Goal: Find specific page/section: Find specific page/section

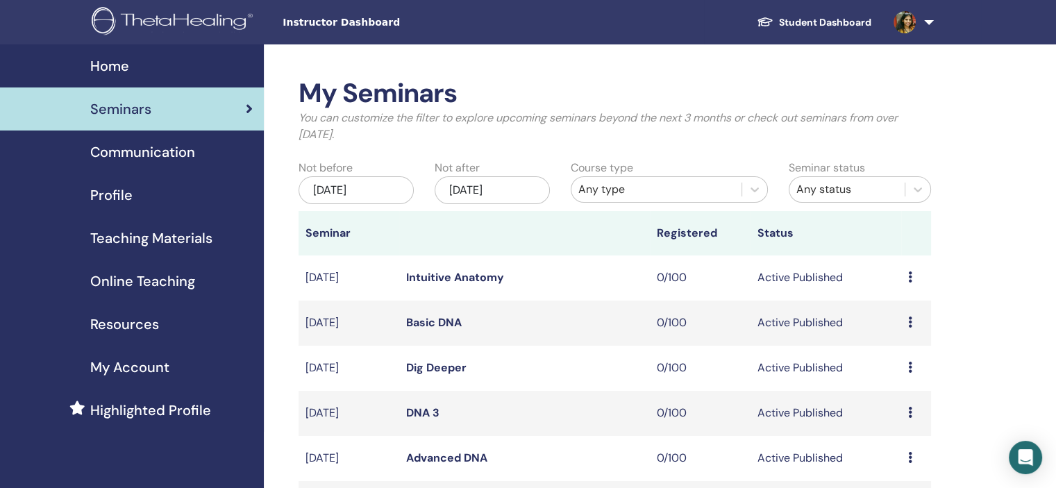
click at [196, 189] on div "Profile" at bounding box center [132, 195] width 242 height 21
